Goal: Task Accomplishment & Management: Manage account settings

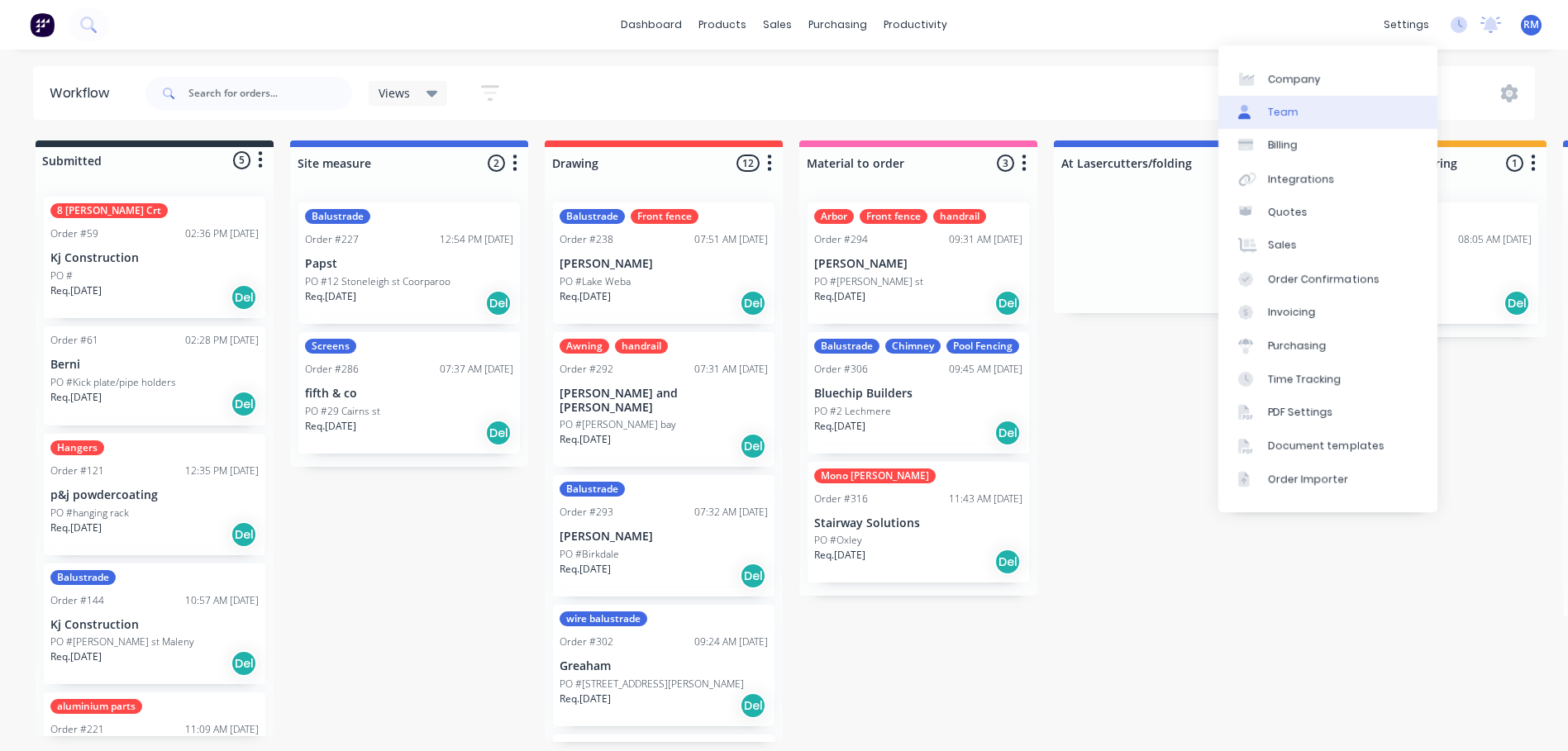
click at [1301, 117] on link "Team" at bounding box center [1327, 112] width 219 height 33
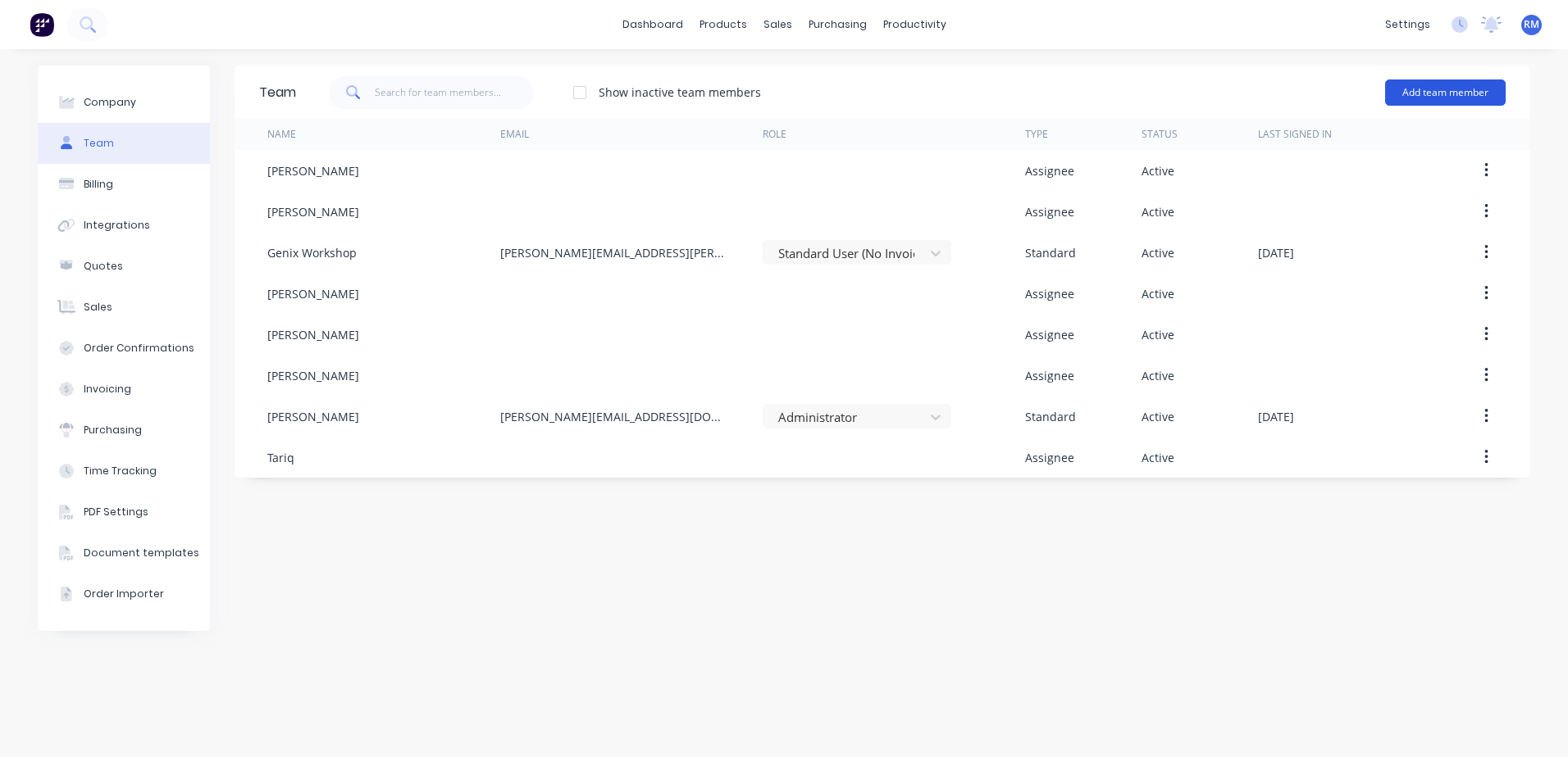
click at [1422, 94] on button "Add team member" at bounding box center [1445, 93] width 121 height 27
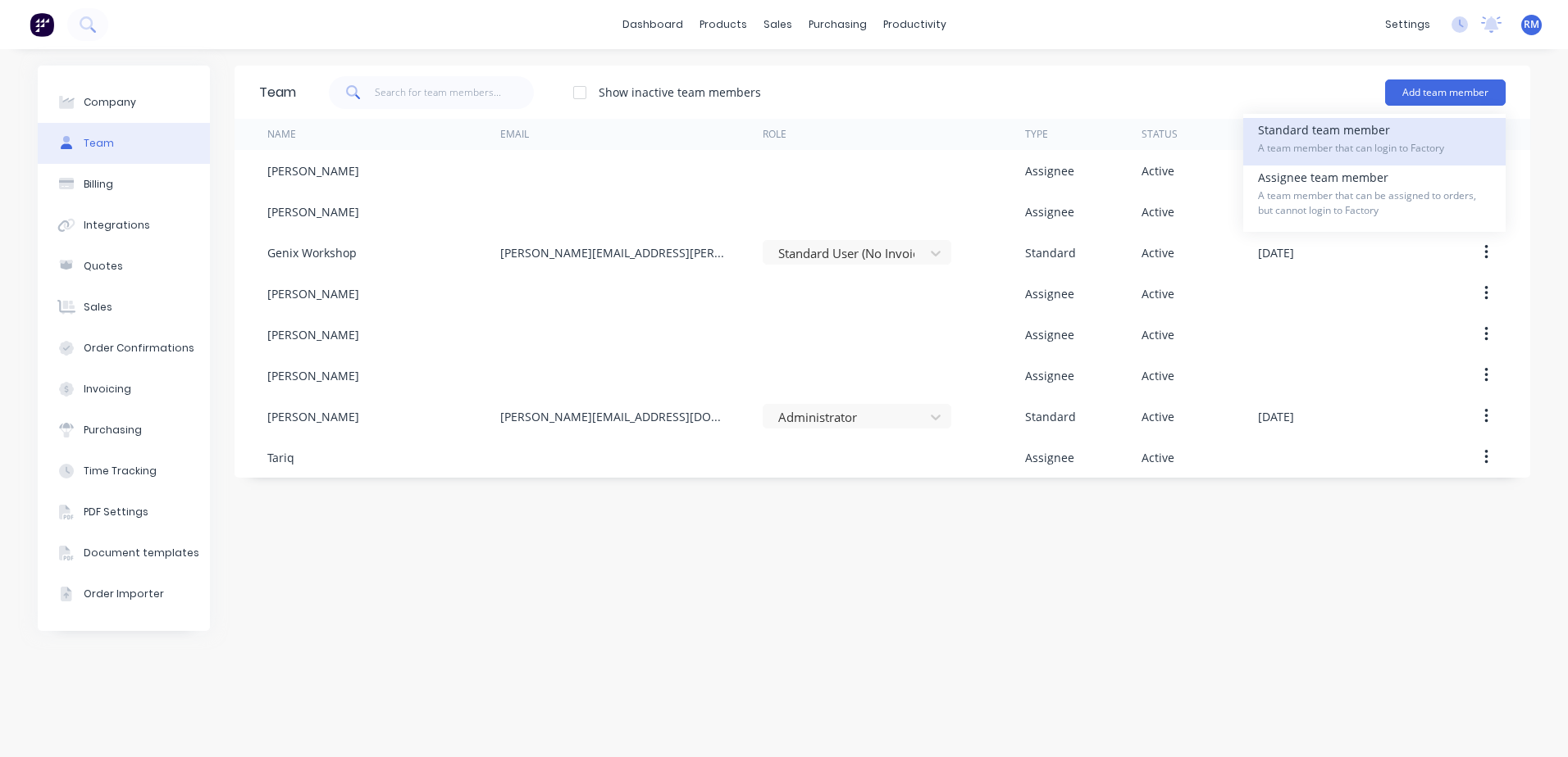
click at [1311, 148] on span "A team member that can login to Factory" at bounding box center [1373, 149] width 233 height 15
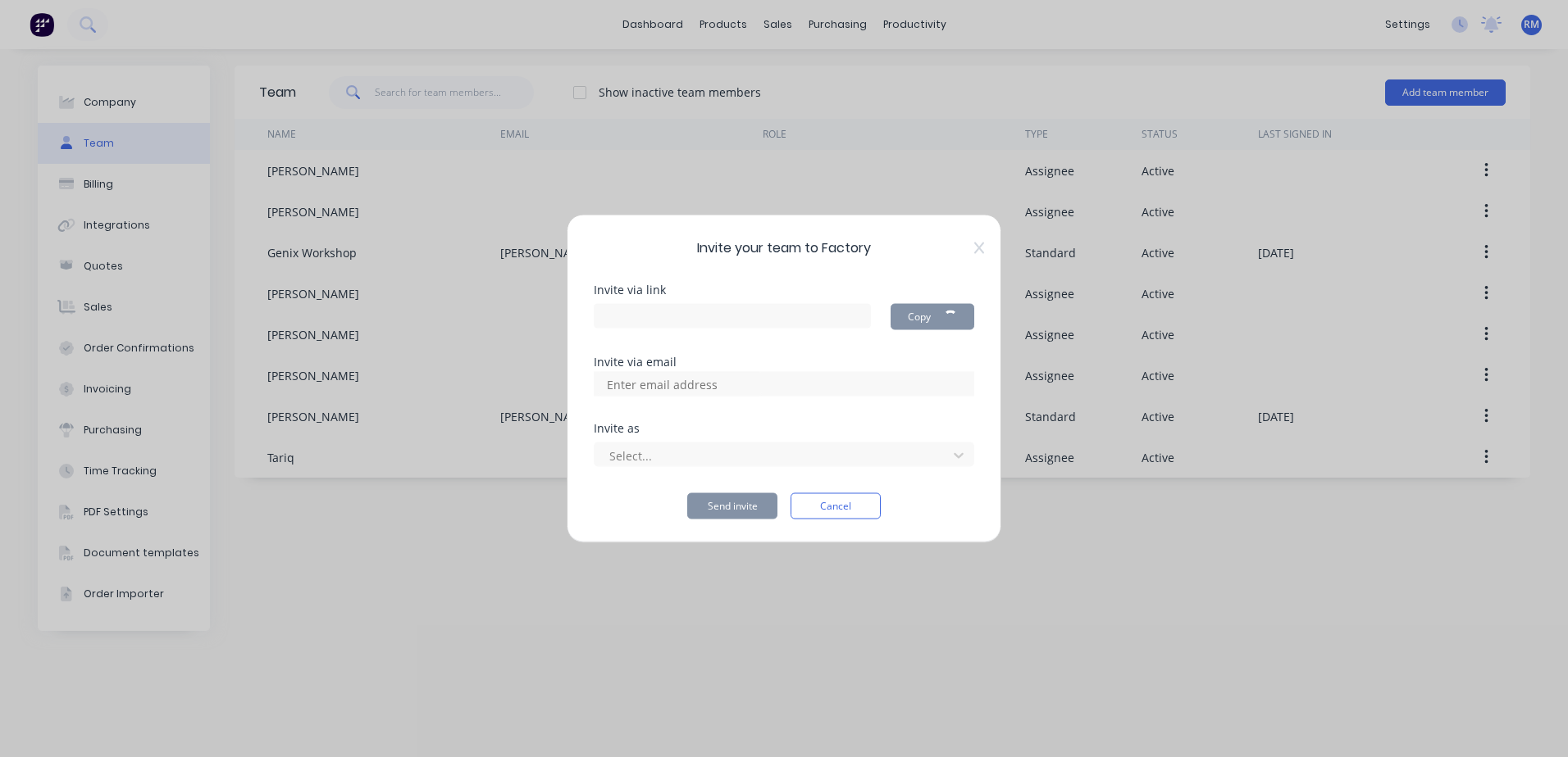
type input "[URL][DOMAIN_NAME]"
click at [654, 386] on input at bounding box center [680, 384] width 164 height 25
type input "[EMAIL_ADDRESS][DOMAIN_NAME]"
click at [654, 455] on div at bounding box center [773, 455] width 331 height 21
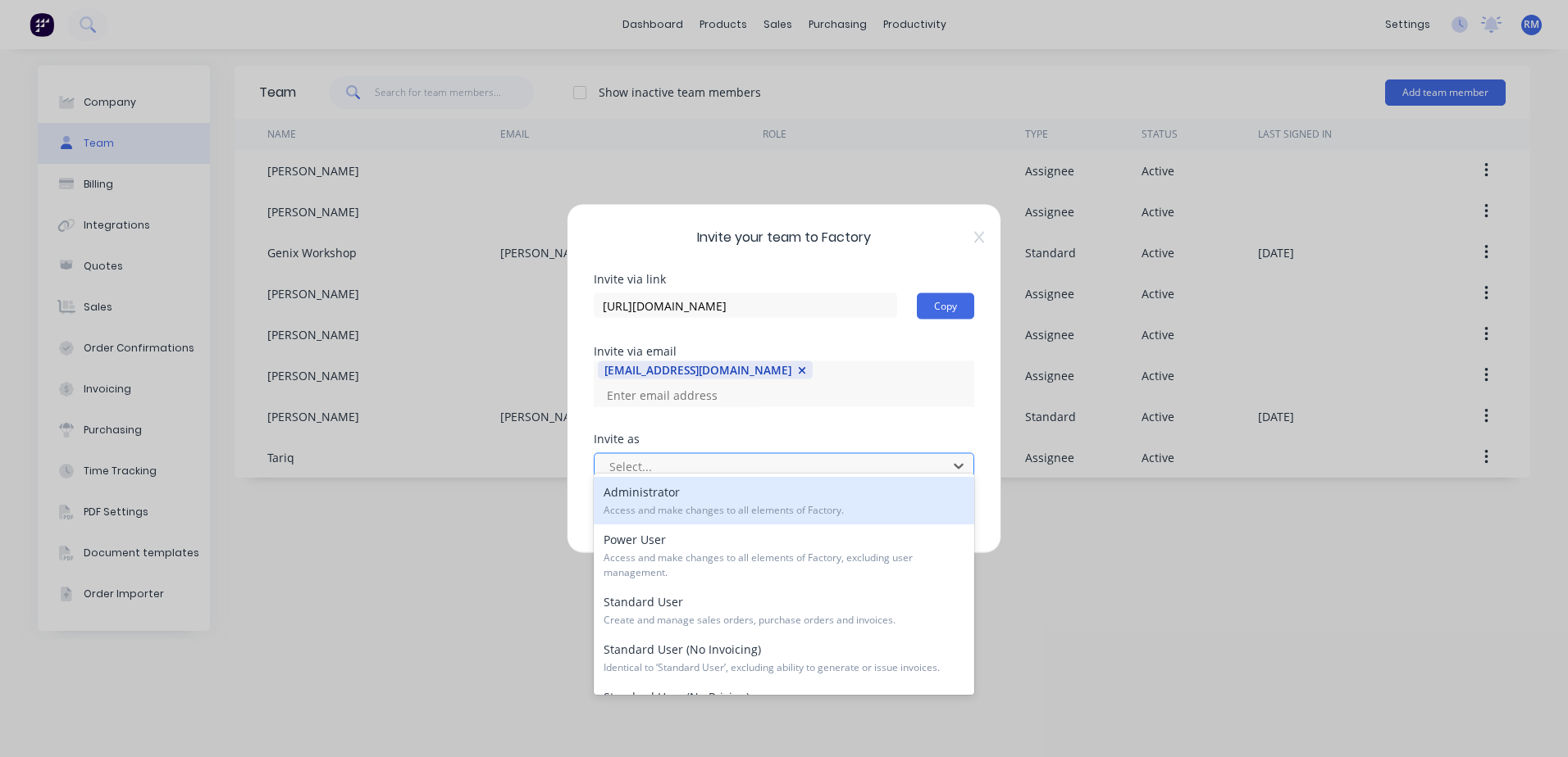
click at [615, 455] on div at bounding box center [773, 466] width 331 height 21
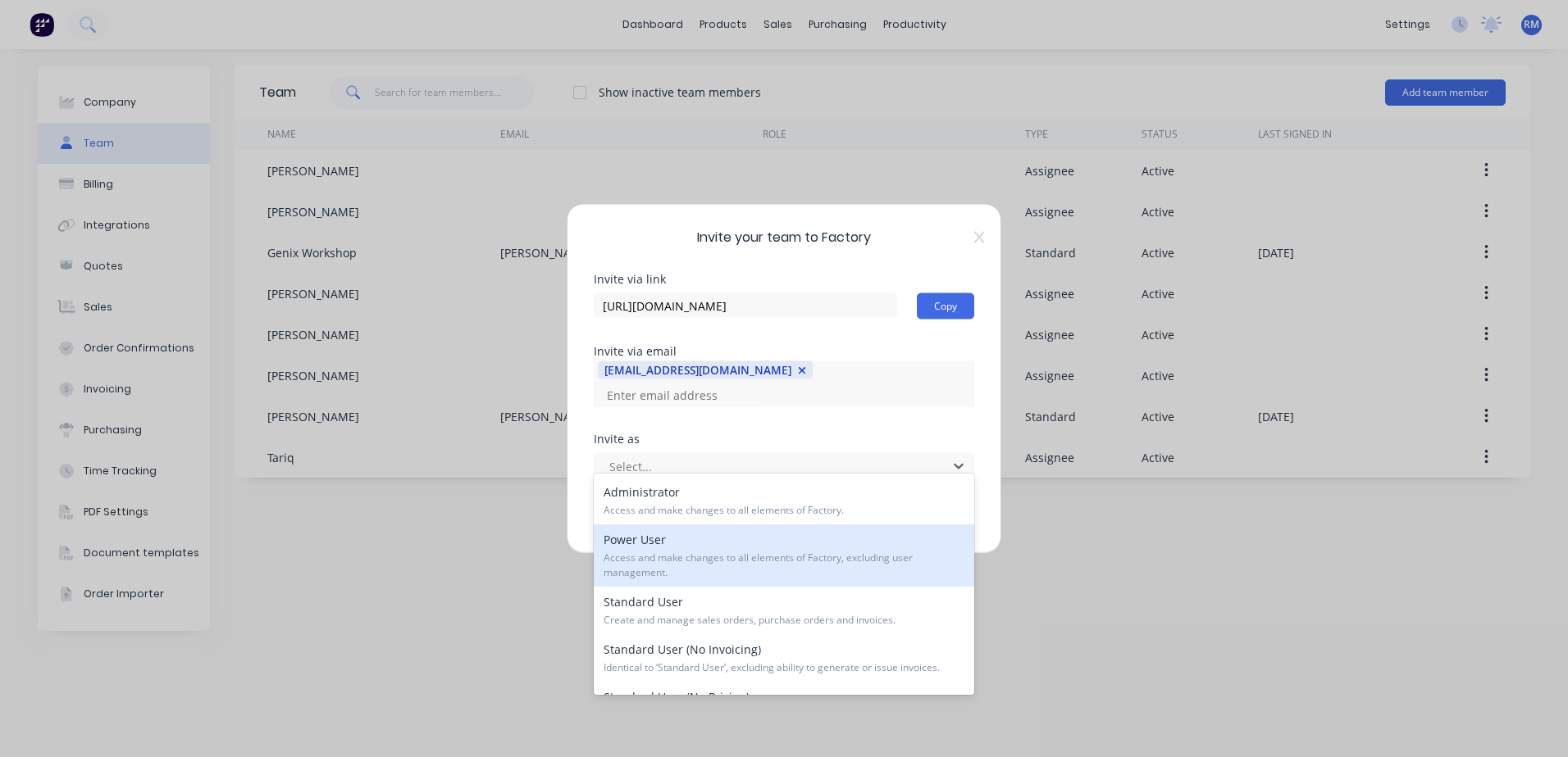
click at [753, 569] on span "Access and make changes to all elements of Factory, excluding user management." at bounding box center [784, 565] width 361 height 29
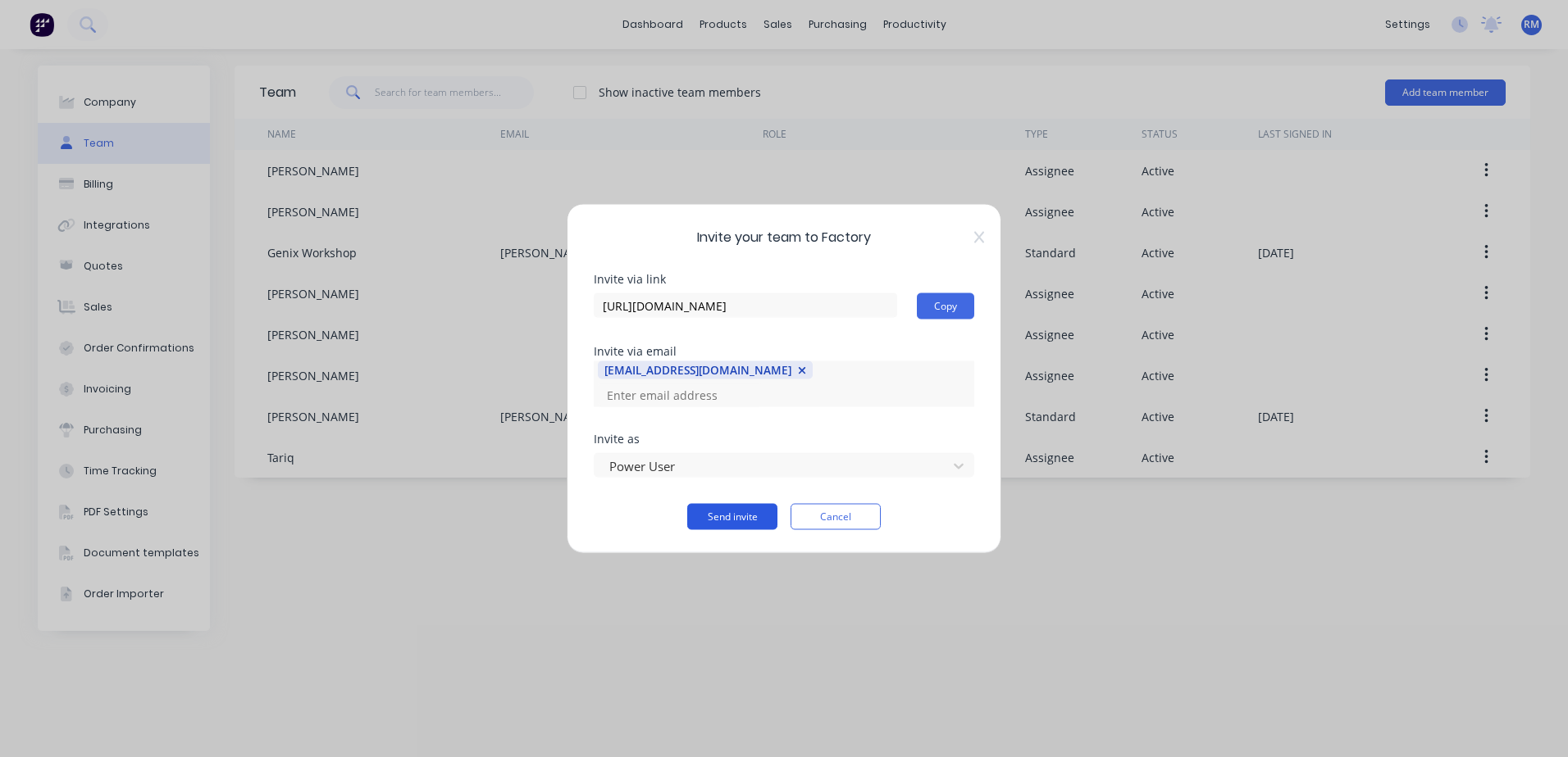
click at [747, 507] on button "Send invite" at bounding box center [732, 517] width 90 height 27
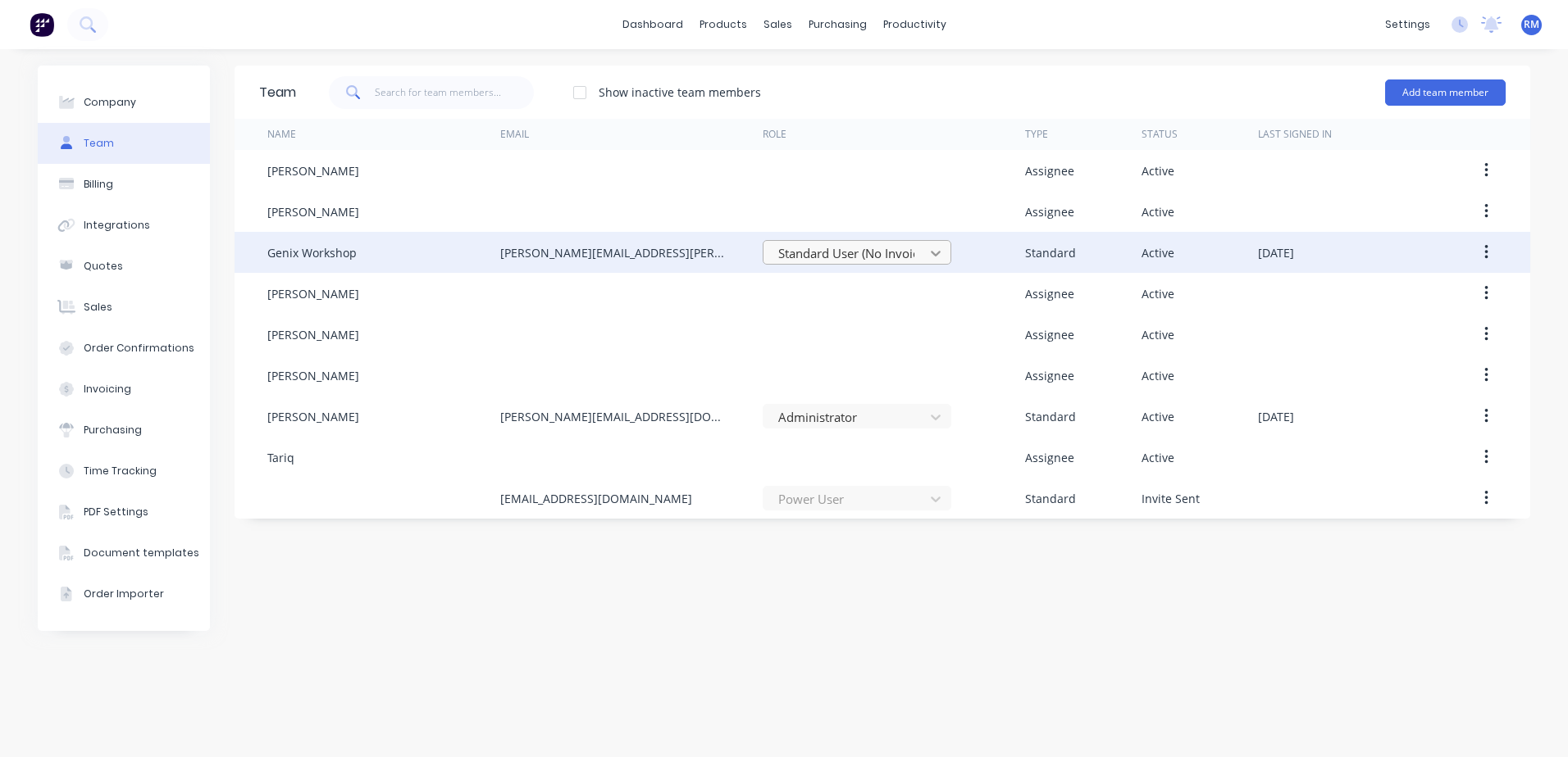
click at [940, 255] on icon at bounding box center [935, 252] width 16 height 16
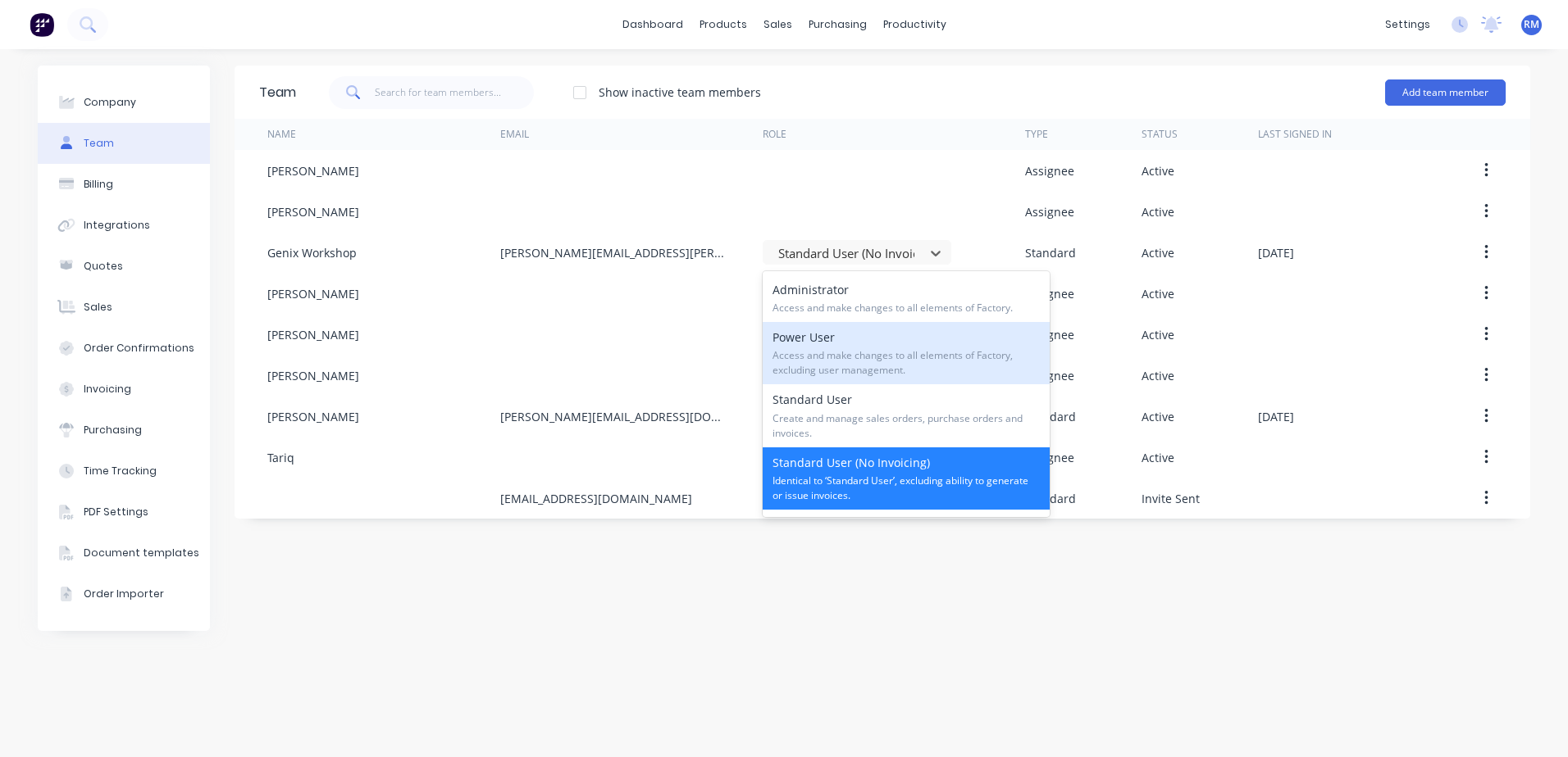
click at [815, 358] on span "Access and make changes to all elements of Factory, excluding user management." at bounding box center [906, 362] width 268 height 29
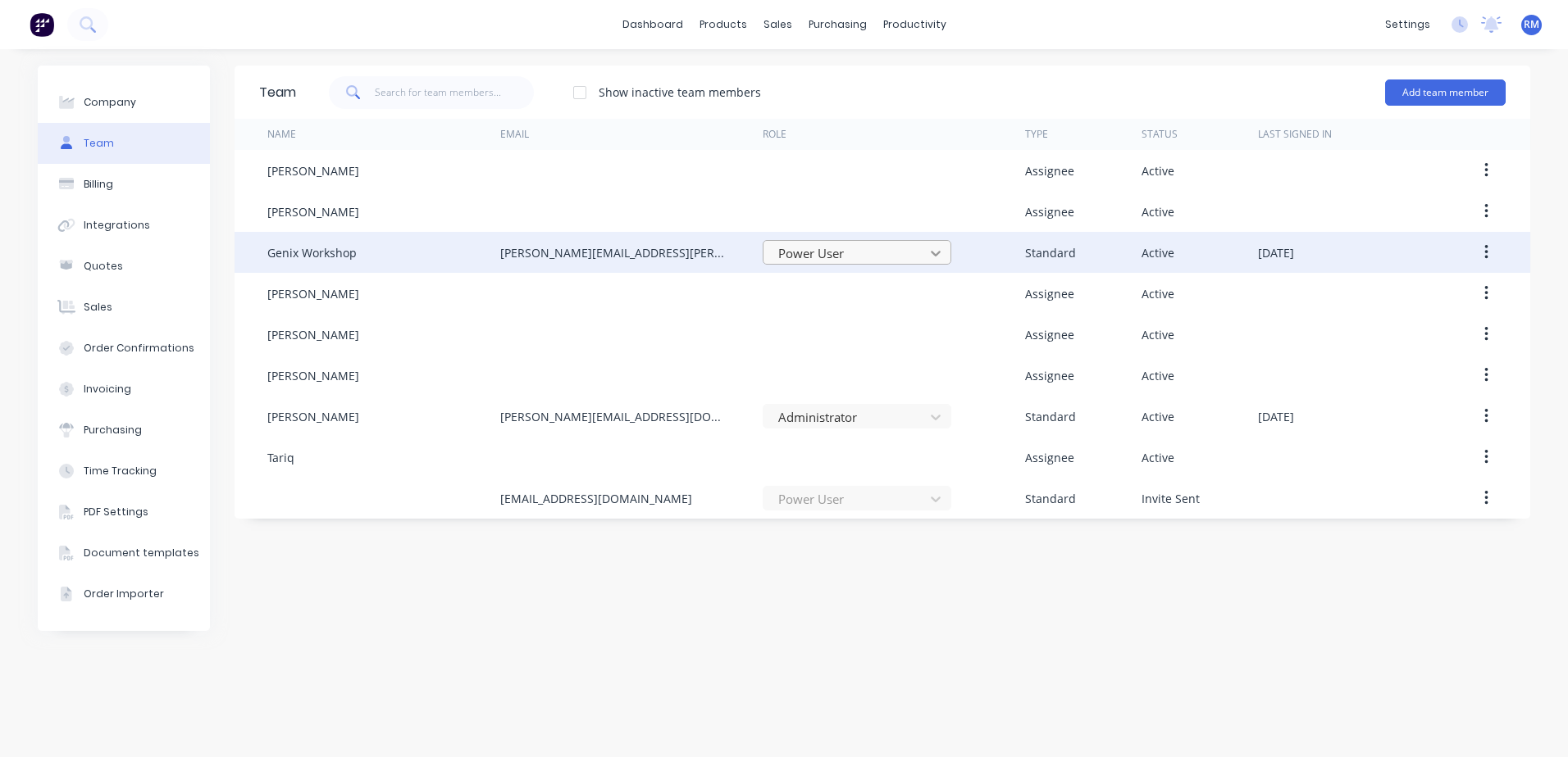
click at [938, 250] on icon at bounding box center [935, 252] width 16 height 16
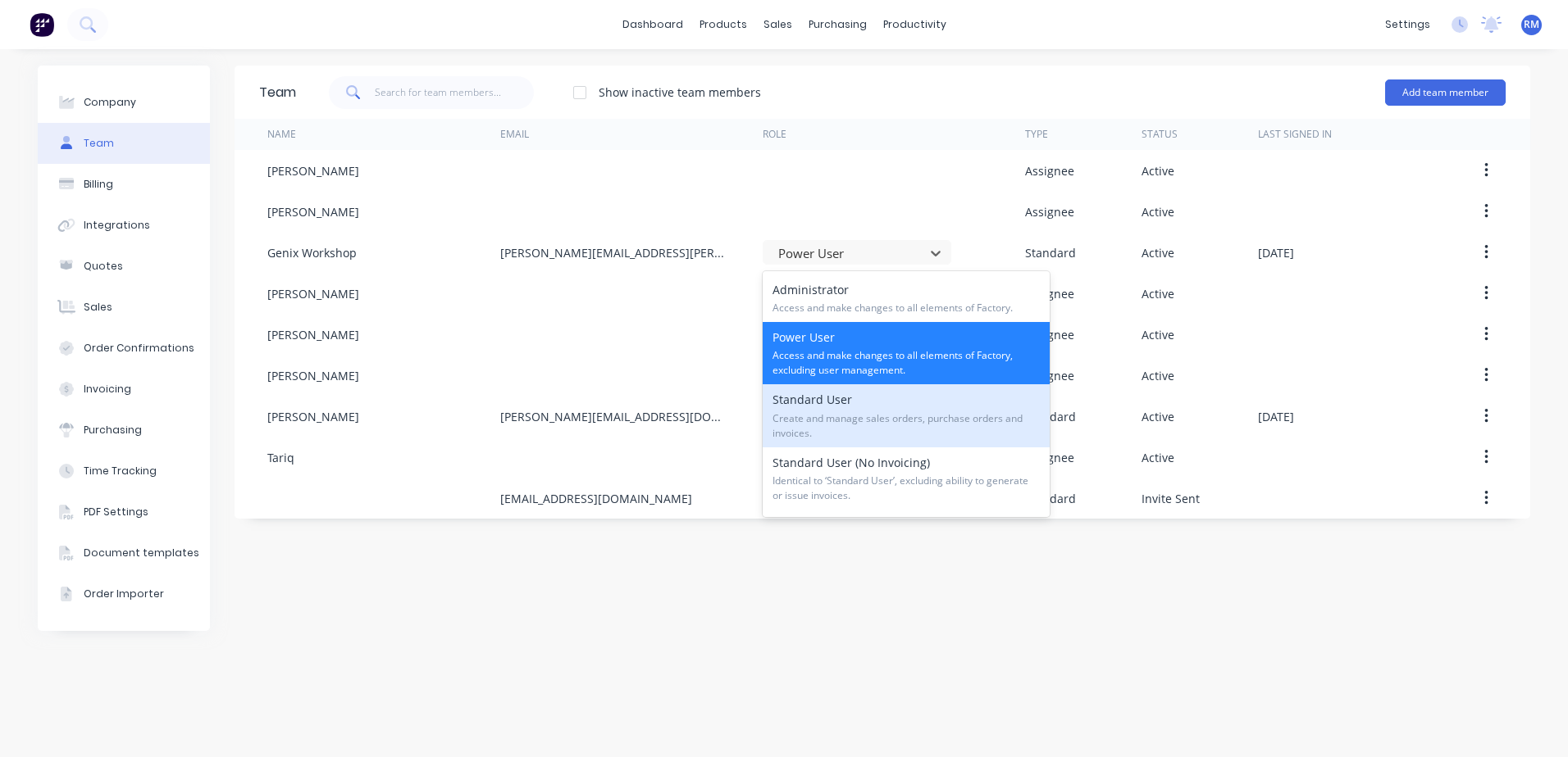
click at [839, 407] on div "Standard User Create and manage sales orders, purchase orders and invoices." at bounding box center [905, 415] width 287 height 63
